Goal: Task Accomplishment & Management: Use online tool/utility

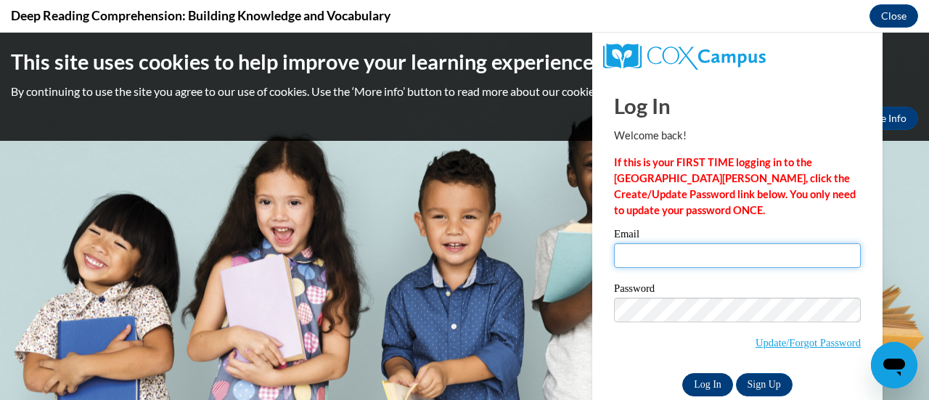
type input "[EMAIL_ADDRESS][DOMAIN_NAME]"
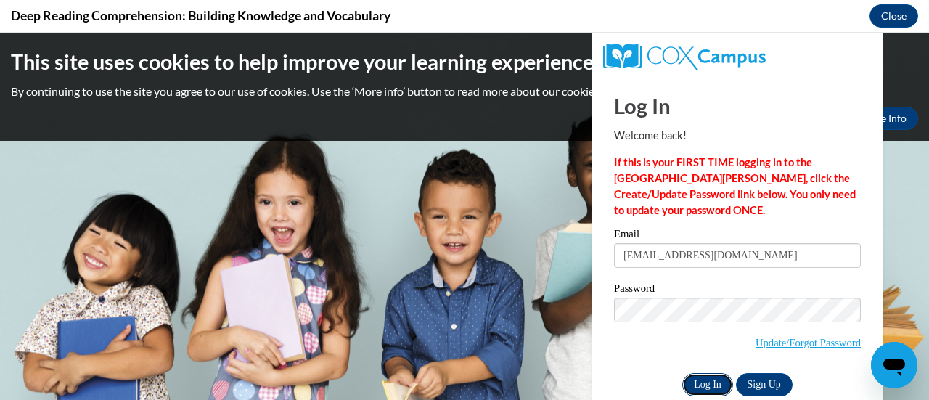
click at [690, 378] on input "Log In" at bounding box center [707, 384] width 51 height 23
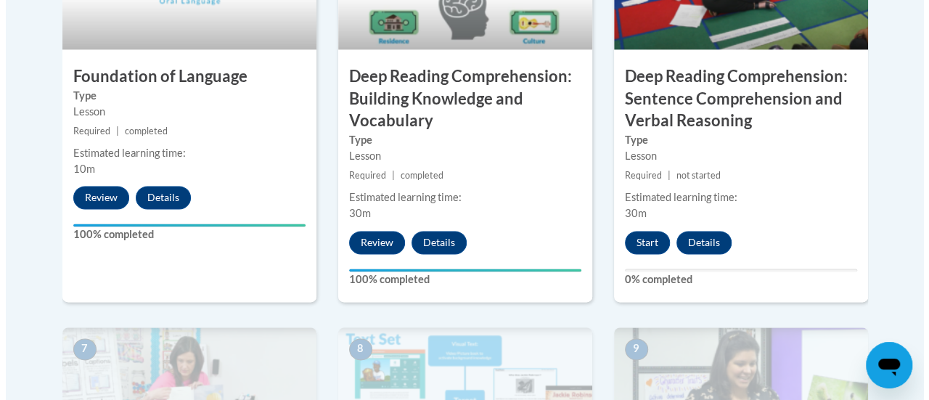
scroll to position [927, 0]
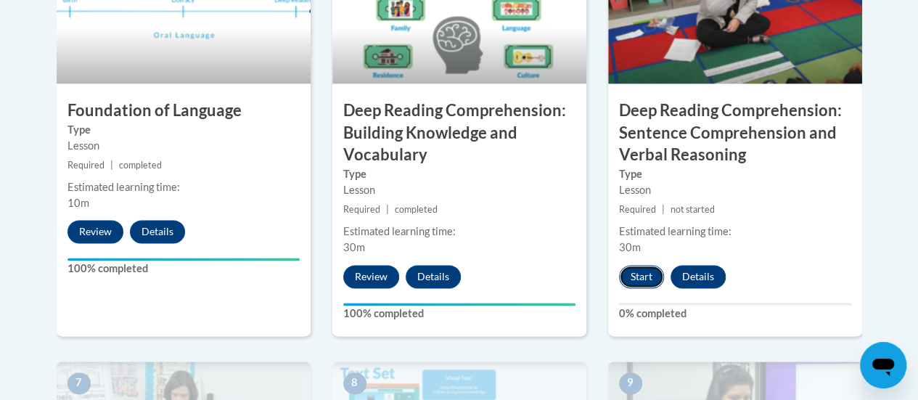
click at [634, 279] on button "Start" at bounding box center [641, 276] width 45 height 23
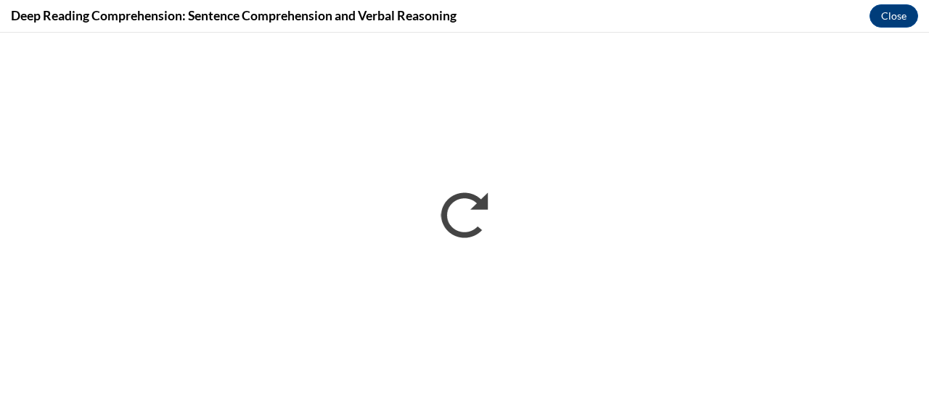
scroll to position [0, 0]
